Goal: Task Accomplishment & Management: Manage account settings

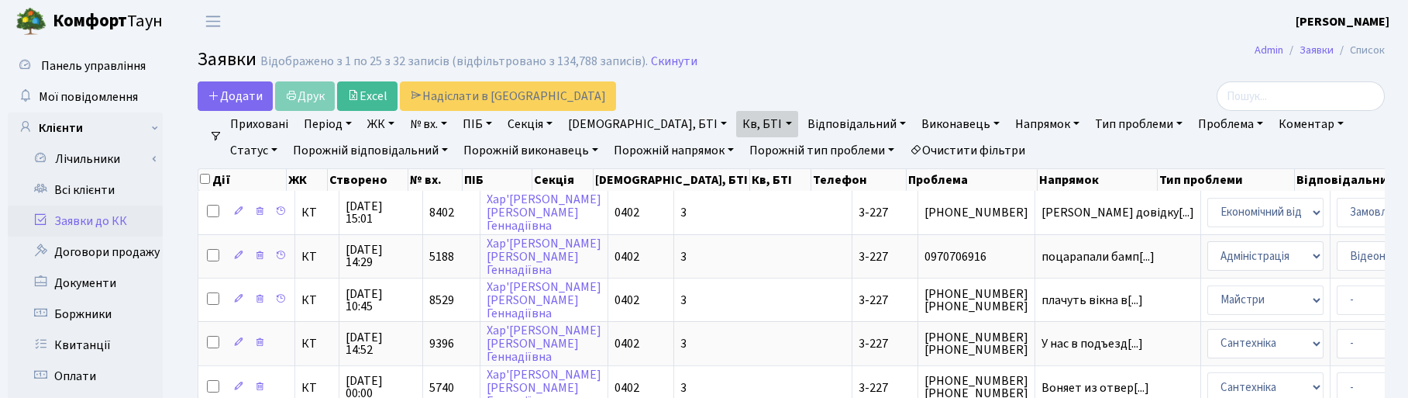
select select "25"
click at [791, 57] on h2 "Заявки Відображено з 1 по 25 з 32 записів (відфільтровано з 134,788 записів). С…" at bounding box center [792, 62] width 1188 height 26
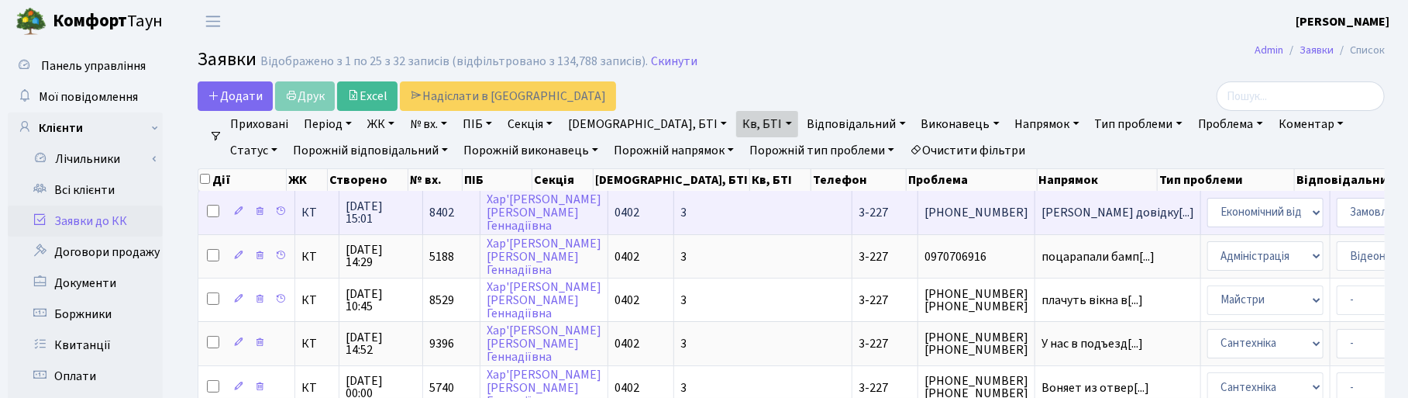
click at [358, 209] on span "[DATE] 15:01" at bounding box center [381, 212] width 71 height 25
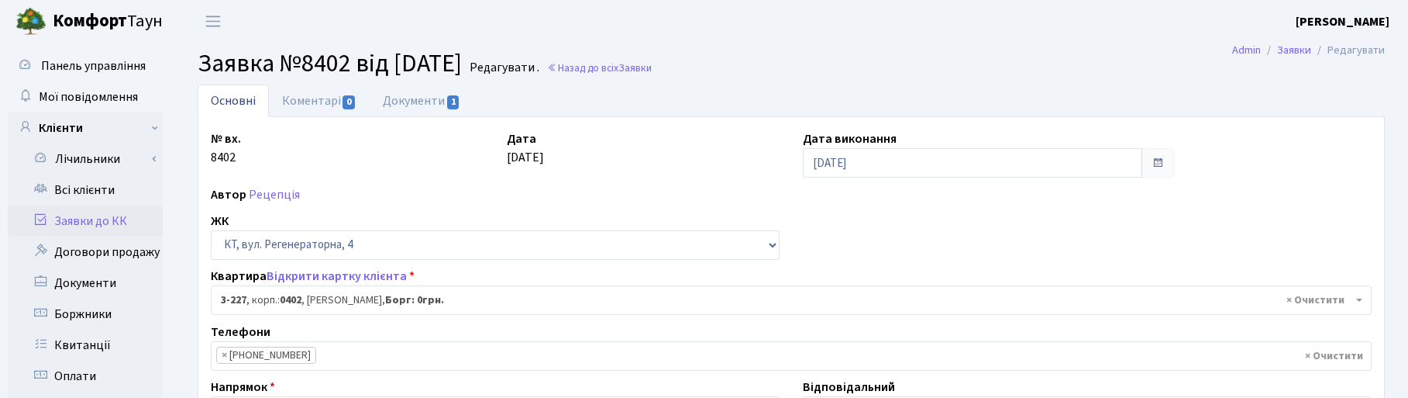
select select "796"
select select "35"
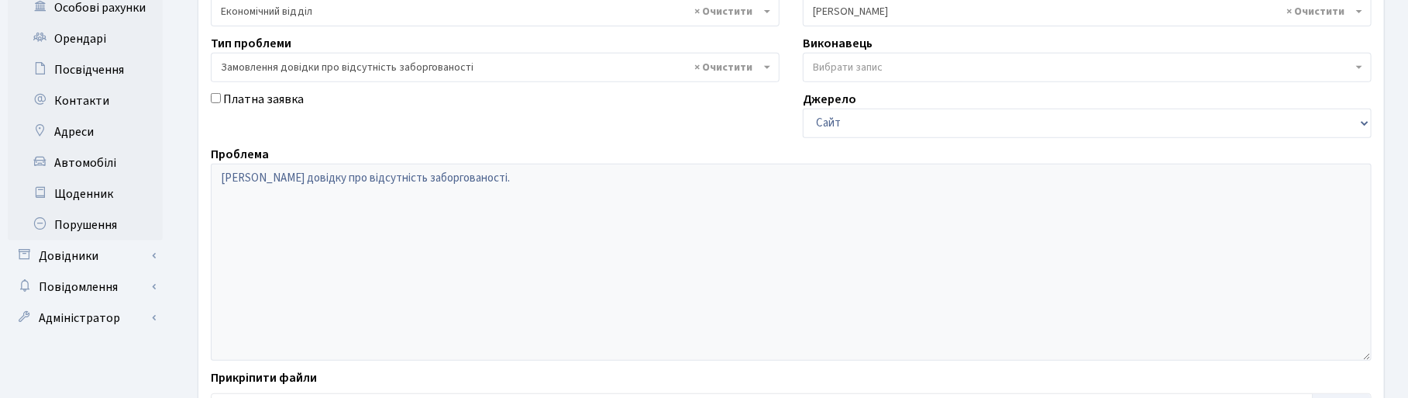
scroll to position [527, 0]
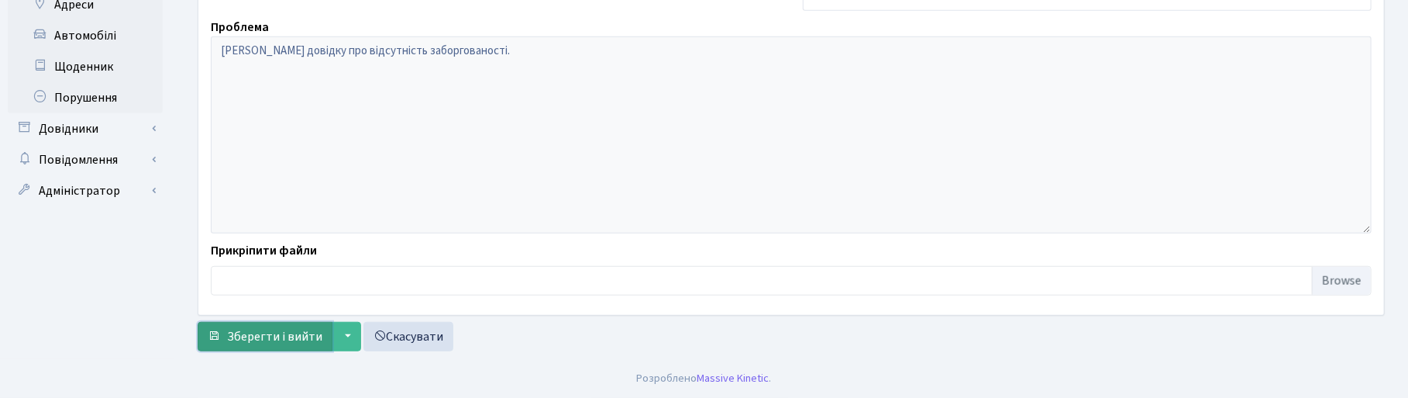
click at [319, 334] on button "Зберегти і вийти" at bounding box center [265, 336] width 135 height 29
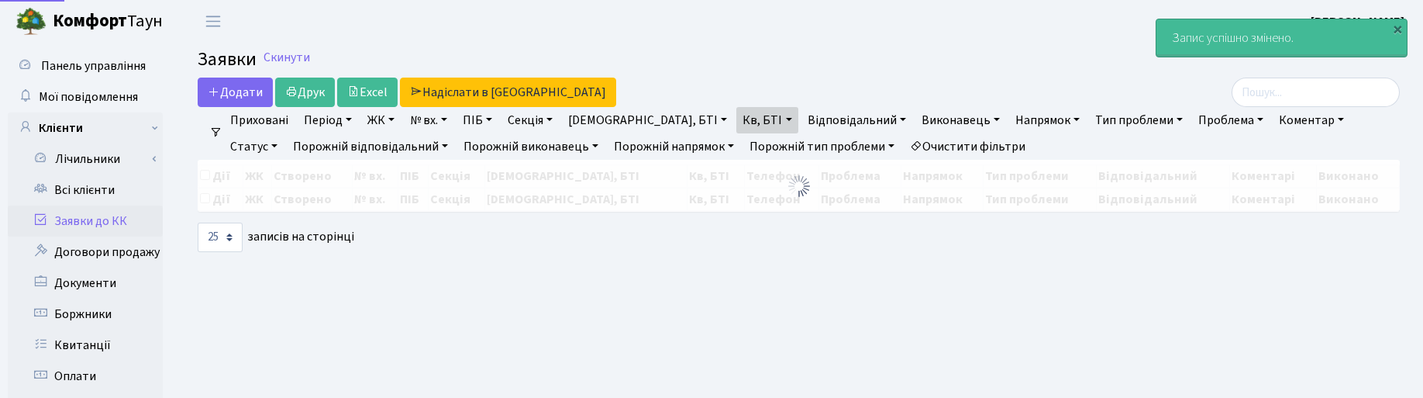
select select "25"
